Goal: Task Accomplishment & Management: Use online tool/utility

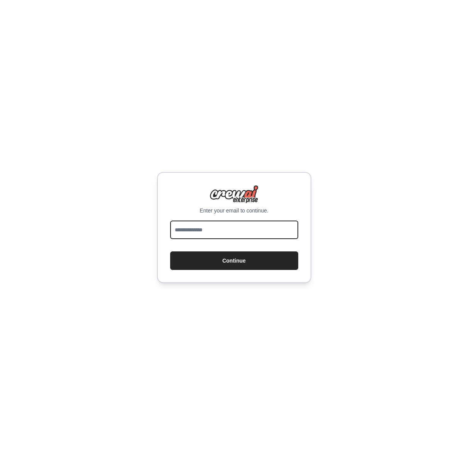
click at [204, 229] on input "email" at bounding box center [234, 230] width 128 height 19
type input "**********"
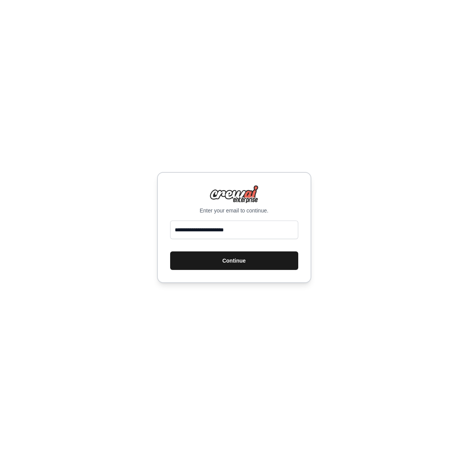
drag, startPoint x: 216, startPoint y: 257, endPoint x: 208, endPoint y: 251, distance: 10.0
click at [216, 257] on button "Continue" at bounding box center [234, 260] width 128 height 19
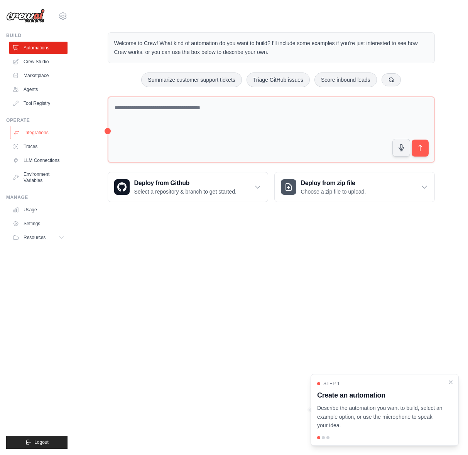
click at [42, 130] on link "Integrations" at bounding box center [39, 132] width 58 height 12
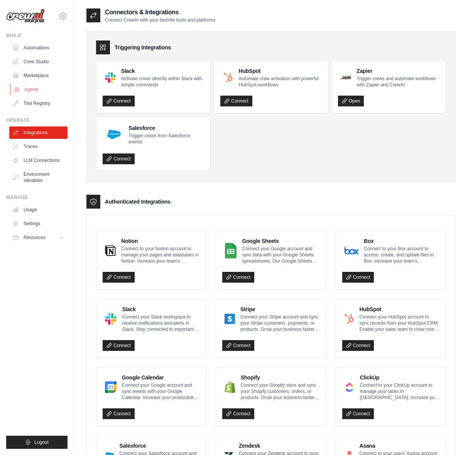
click at [39, 89] on link "Agents" at bounding box center [39, 89] width 58 height 12
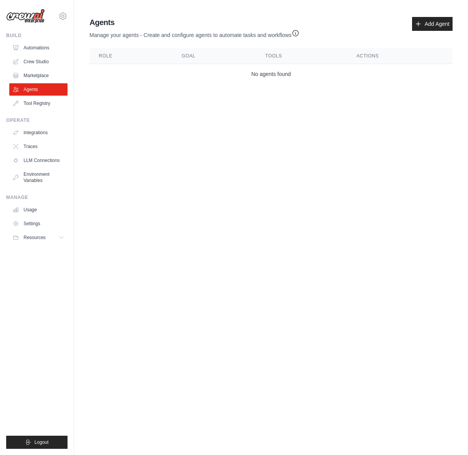
click at [427, 14] on div "Agents Manage your agents - Create and configure agents to automate tasks and w…" at bounding box center [270, 50] width 369 height 73
click at [423, 25] on link "Add Agent" at bounding box center [432, 24] width 40 height 14
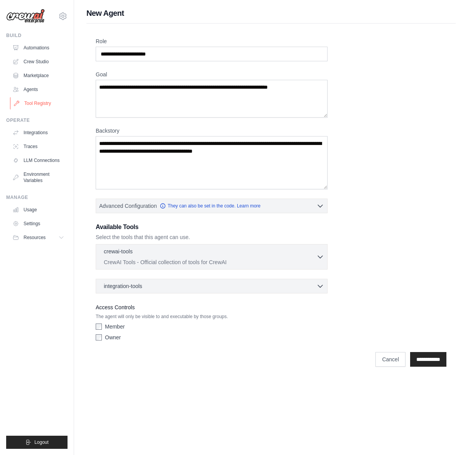
click at [20, 103] on link "Tool Registry" at bounding box center [39, 103] width 58 height 12
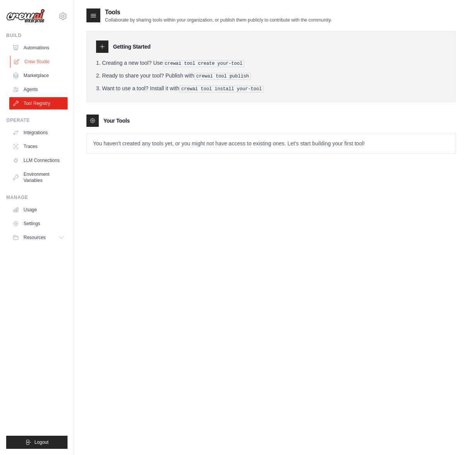
click at [46, 57] on link "Crew Studio" at bounding box center [39, 62] width 58 height 12
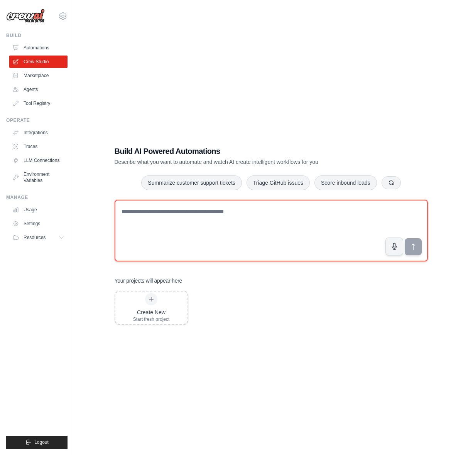
click at [147, 248] on textarea at bounding box center [271, 231] width 313 height 62
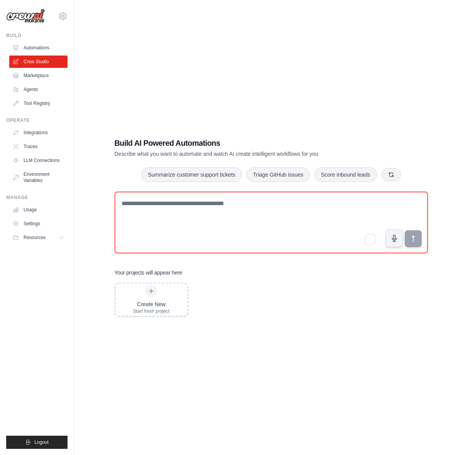
scroll to position [8, 0]
click at [142, 220] on textarea "To enrich screen reader interactions, please activate Accessibility in Grammarl…" at bounding box center [271, 222] width 313 height 62
type textarea "*********"
